Goal: Information Seeking & Learning: Understand process/instructions

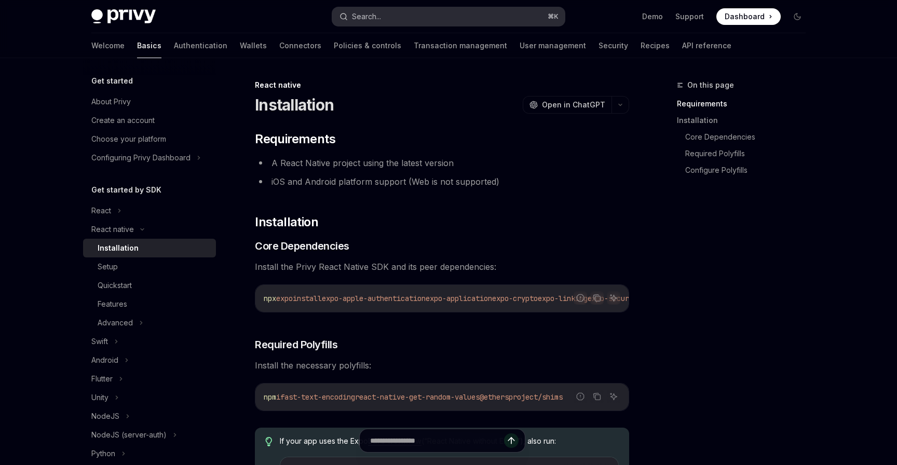
click at [444, 15] on button "Search... ⌘ K" at bounding box center [448, 16] width 232 height 19
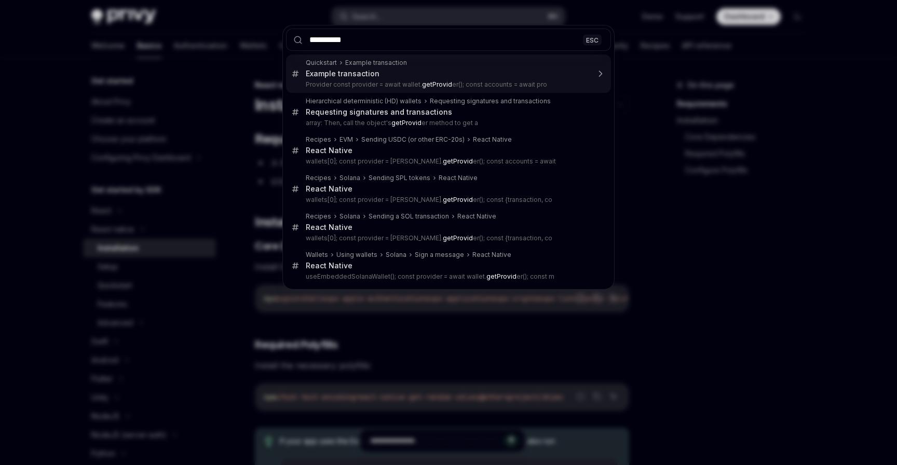
type input "**********"
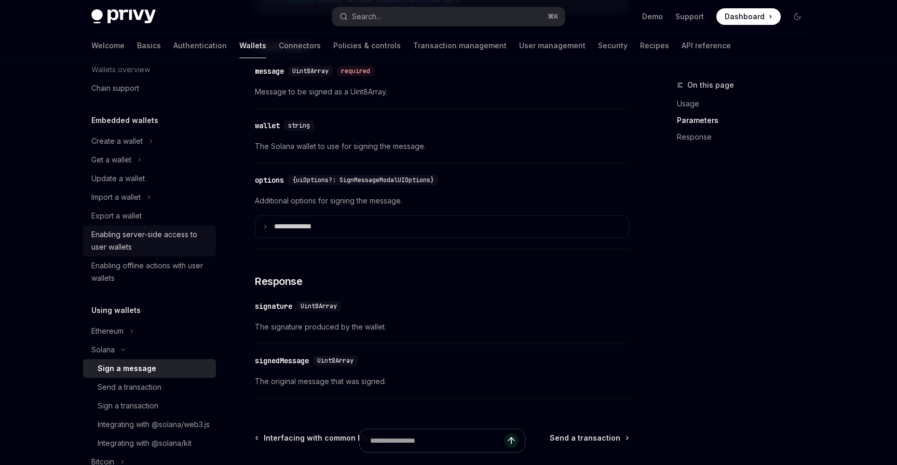
scroll to position [22, 0]
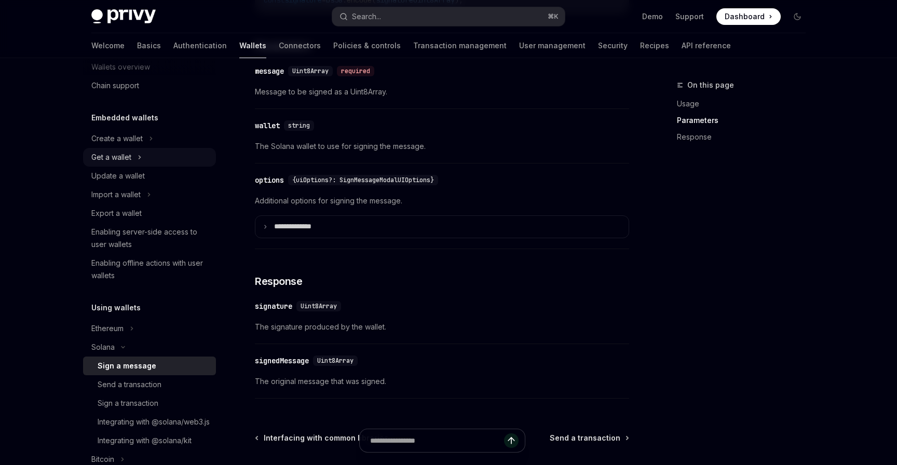
click at [135, 155] on div "Get a wallet" at bounding box center [149, 157] width 133 height 19
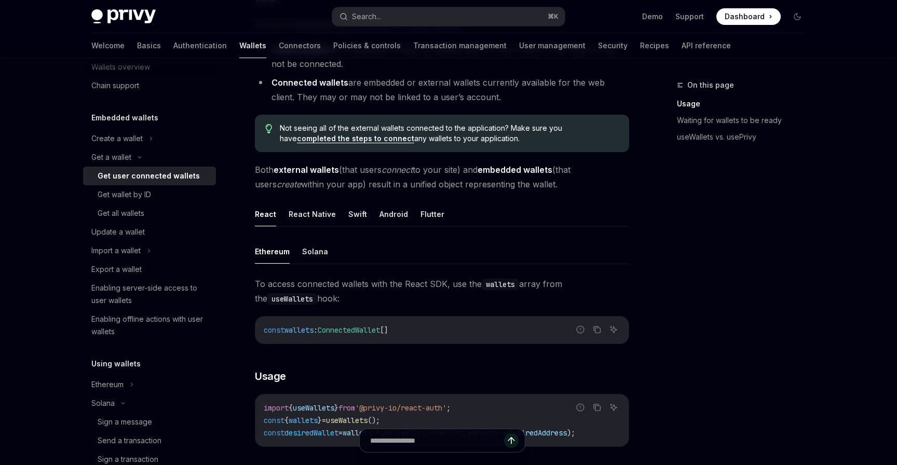
scroll to position [165, 0]
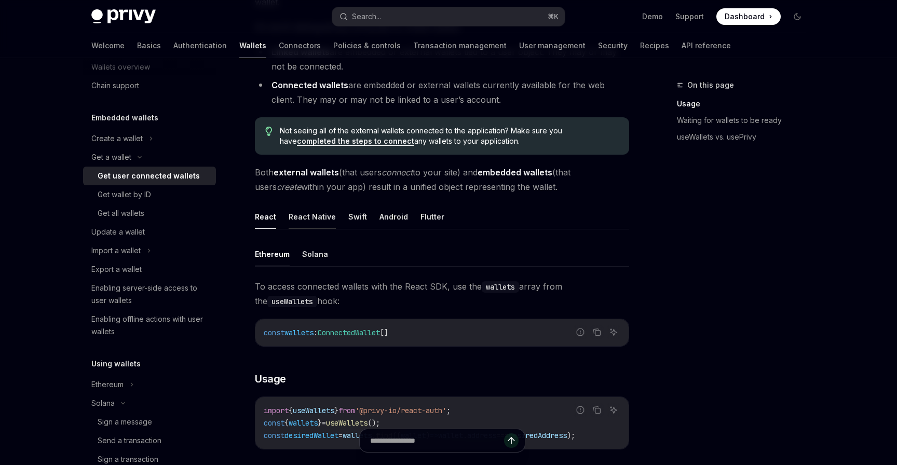
click at [314, 217] on button "React Native" at bounding box center [312, 216] width 47 height 24
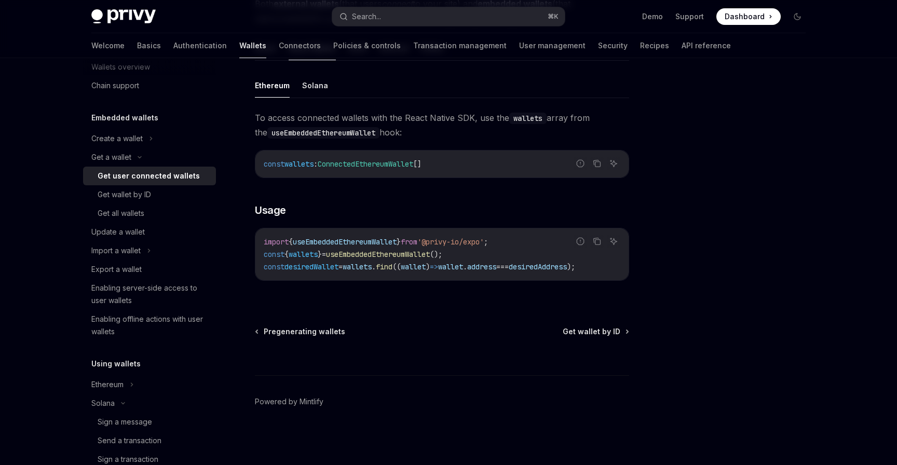
scroll to position [335, 0]
click at [156, 215] on div "Get all wallets" at bounding box center [154, 213] width 112 height 12
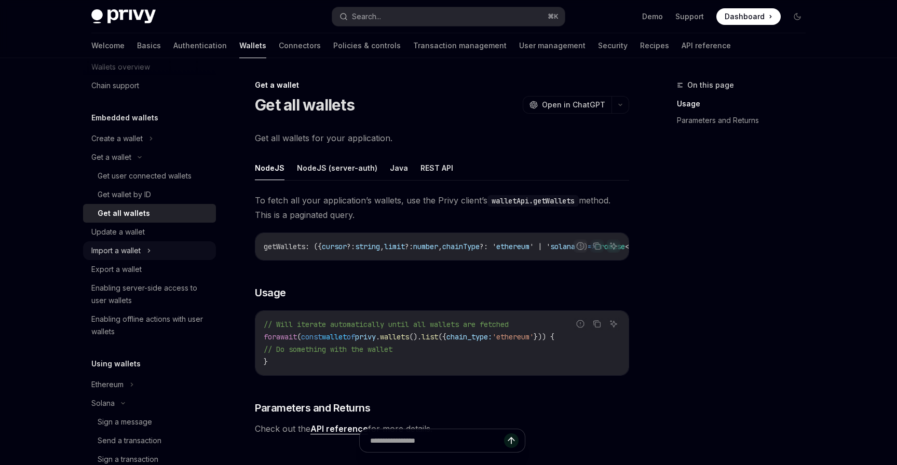
click at [149, 250] on icon at bounding box center [149, 250] width 4 height 12
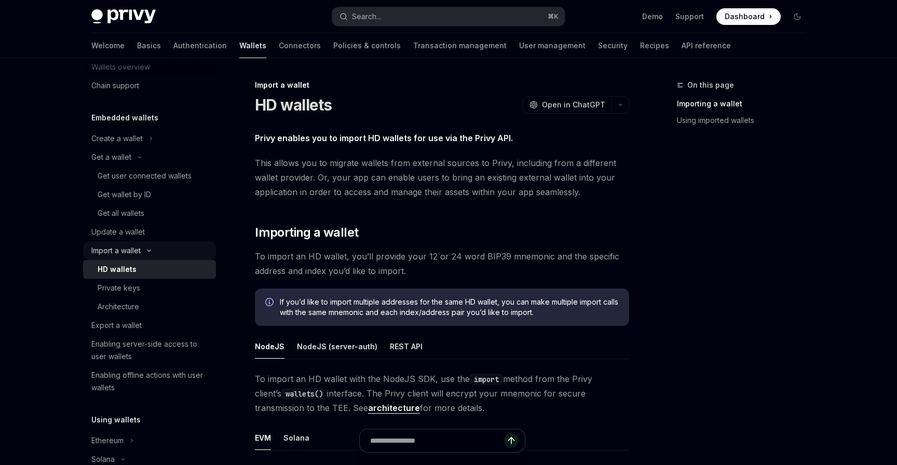
click at [149, 250] on icon at bounding box center [148, 251] width 3 height 2
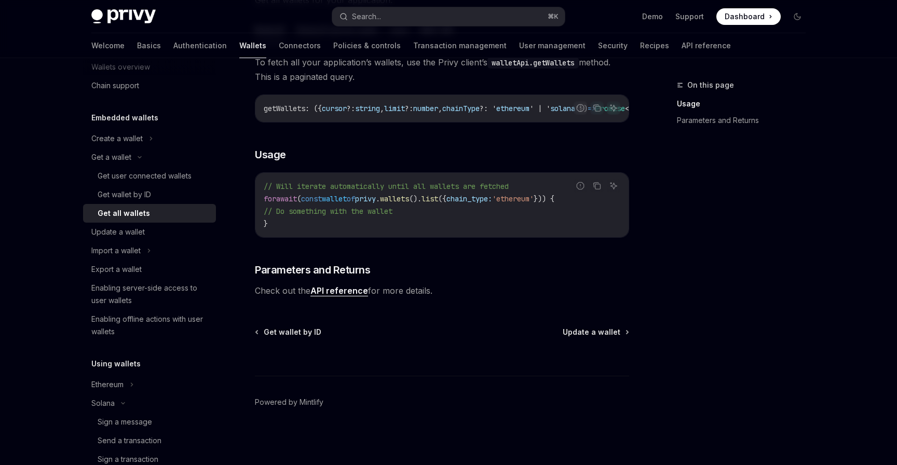
scroll to position [136, 0]
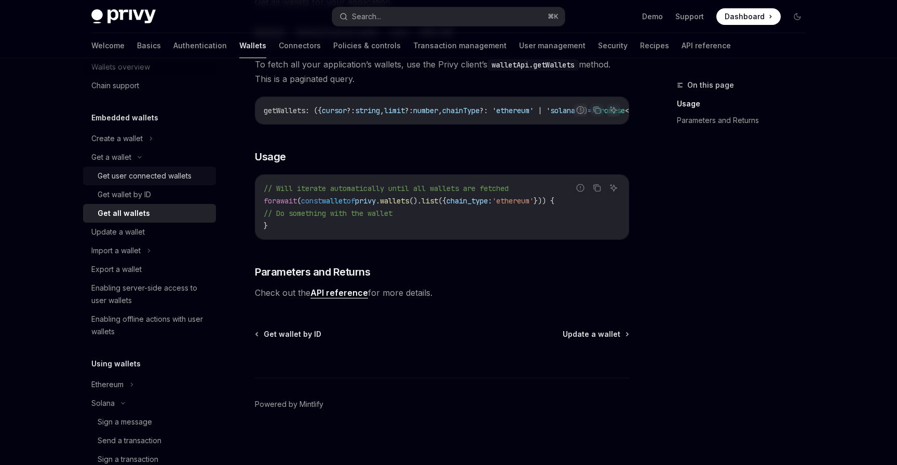
click at [142, 172] on div "Get user connected wallets" at bounding box center [145, 176] width 94 height 12
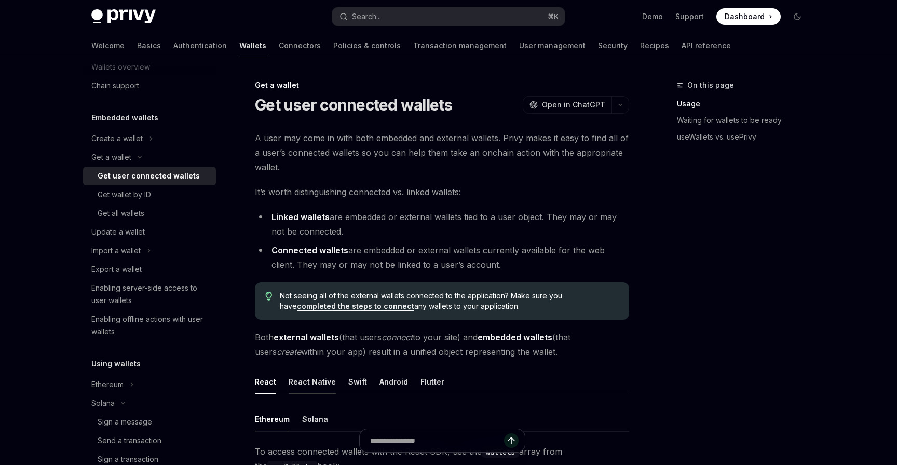
click at [326, 379] on button "React Native" at bounding box center [312, 381] width 47 height 24
type textarea "*"
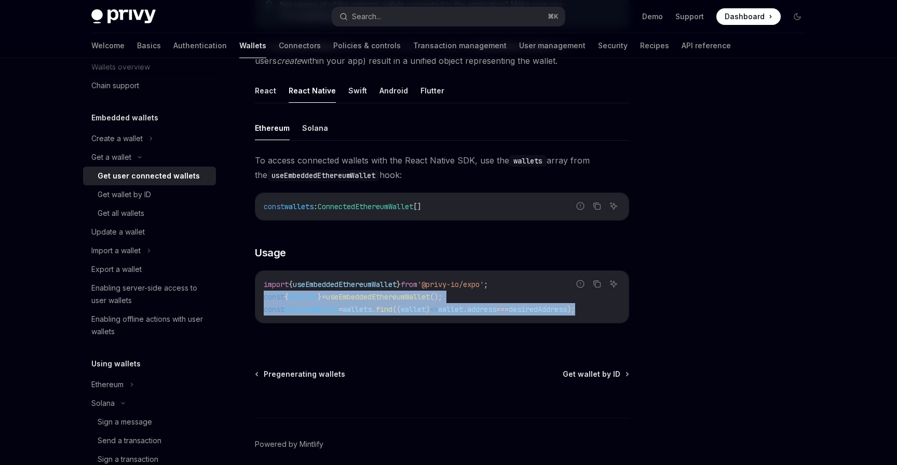
scroll to position [0, 18]
drag, startPoint x: 259, startPoint y: 296, endPoint x: 625, endPoint y: 307, distance: 366.0
click at [625, 307] on div "import { useEmbeddedEthereumWallet } from '@privy-io/expo' ; const { wallets } …" at bounding box center [441, 297] width 373 height 52
copy code "const { wallets } = useEmbeddedEthereumWallet (); const desiredWallet = wallets…"
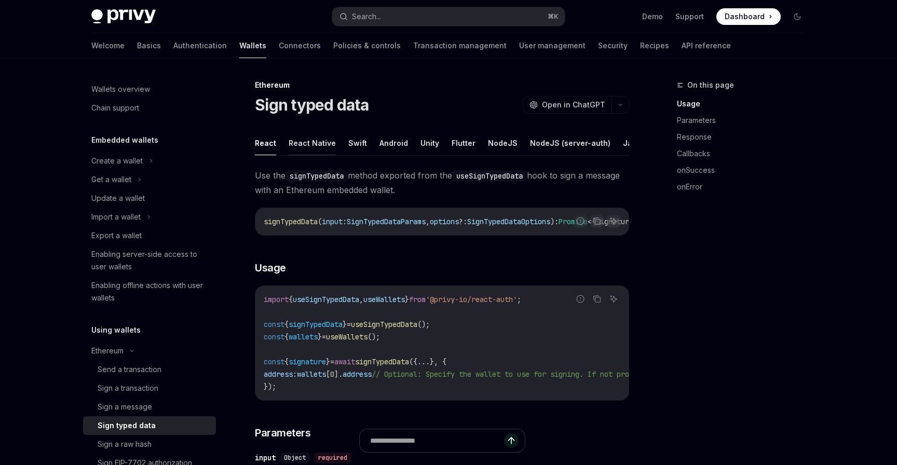
click at [312, 152] on button "React Native" at bounding box center [312, 143] width 47 height 24
type textarea "*"
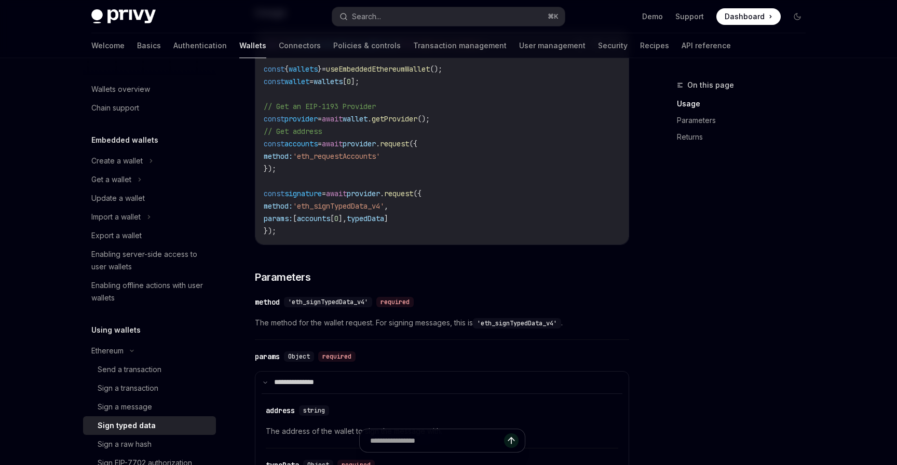
scroll to position [238, 0]
